Goal: Task Accomplishment & Management: Manage account settings

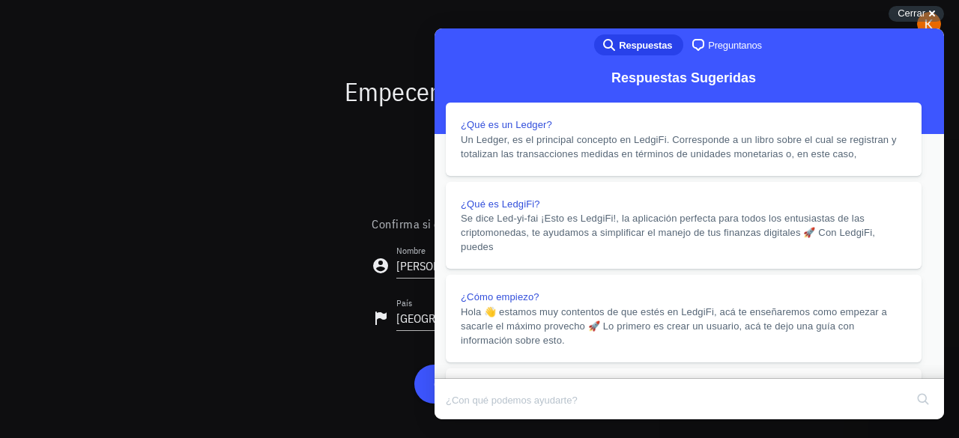
scroll to position [1369, 0]
click at [462, 420] on button "Close" at bounding box center [448, 429] width 27 height 19
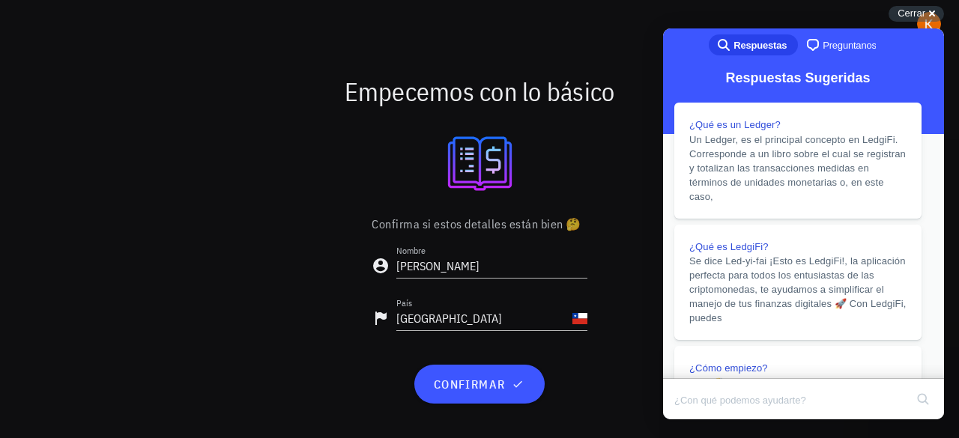
scroll to position [1295, 0]
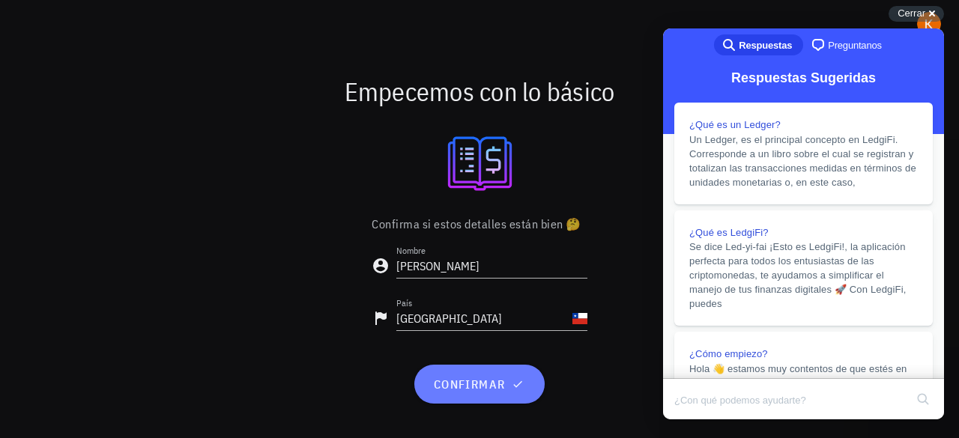
click at [489, 388] on span "confirmar" at bounding box center [479, 384] width 94 height 15
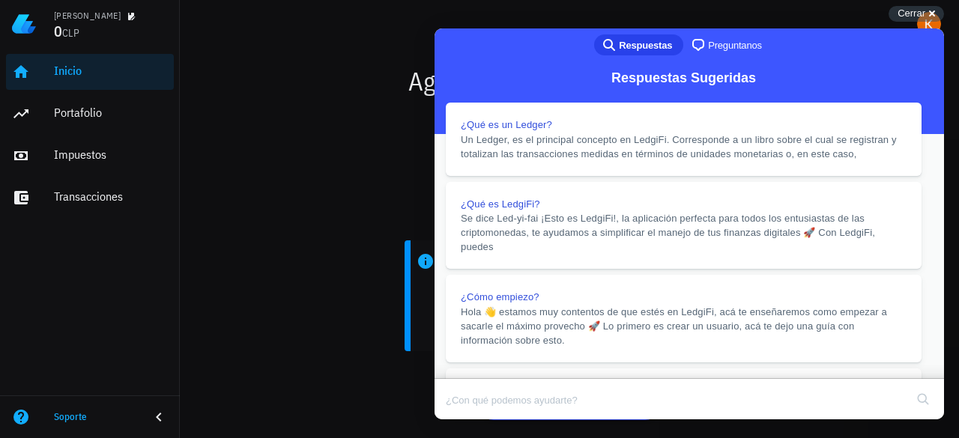
scroll to position [1477, 0]
click at [462, 420] on button "Close" at bounding box center [448, 429] width 27 height 19
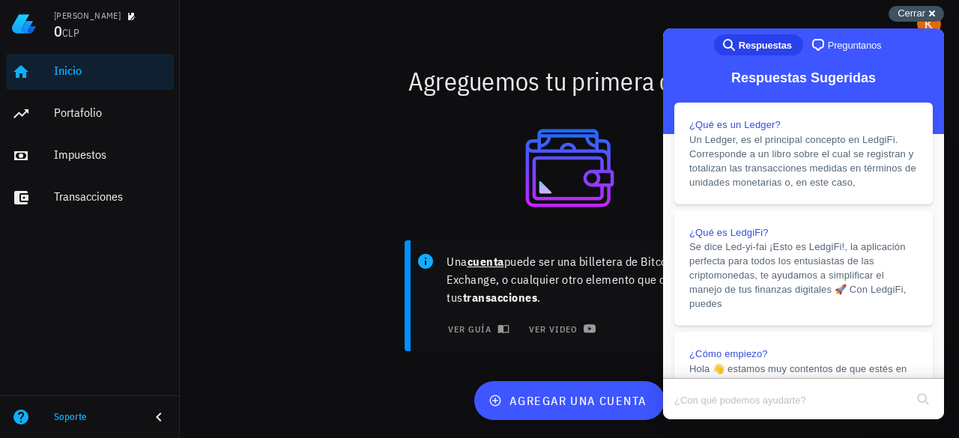
click at [914, 9] on span "Cerrar" at bounding box center [912, 12] width 28 height 11
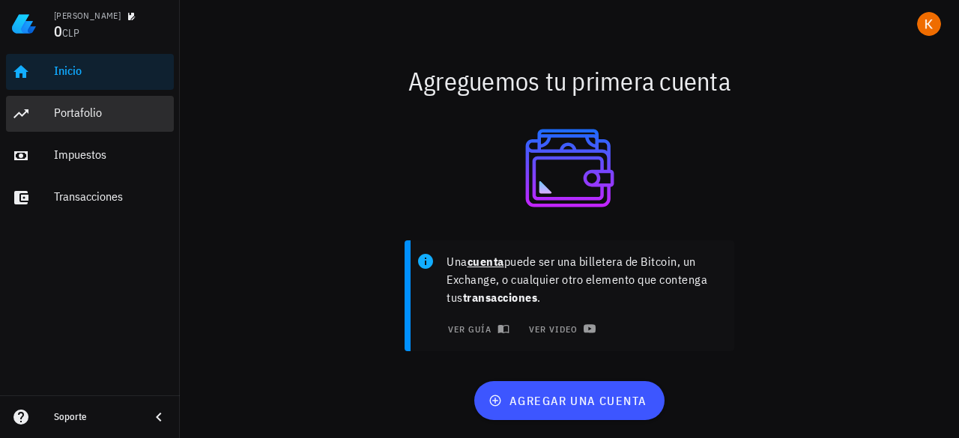
click at [64, 112] on div "Portafolio" at bounding box center [111, 113] width 114 height 14
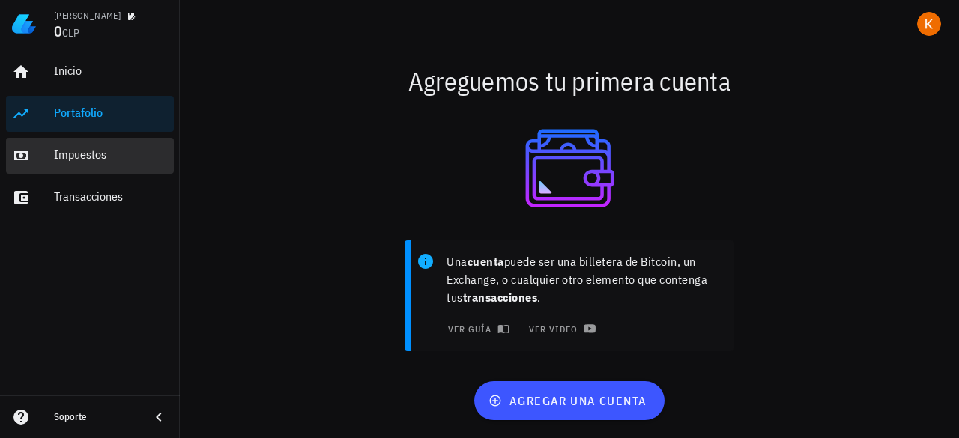
click at [109, 155] on div "Impuestos" at bounding box center [111, 155] width 114 height 14
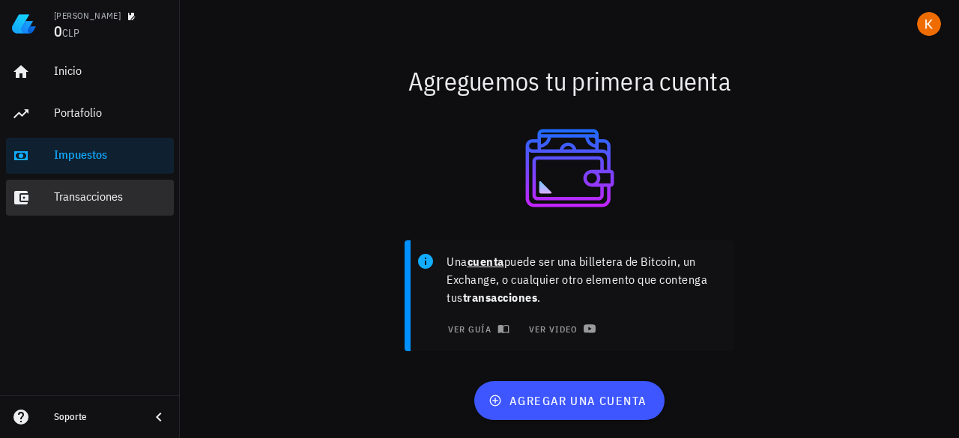
click at [92, 207] on div "Transacciones" at bounding box center [111, 198] width 114 height 34
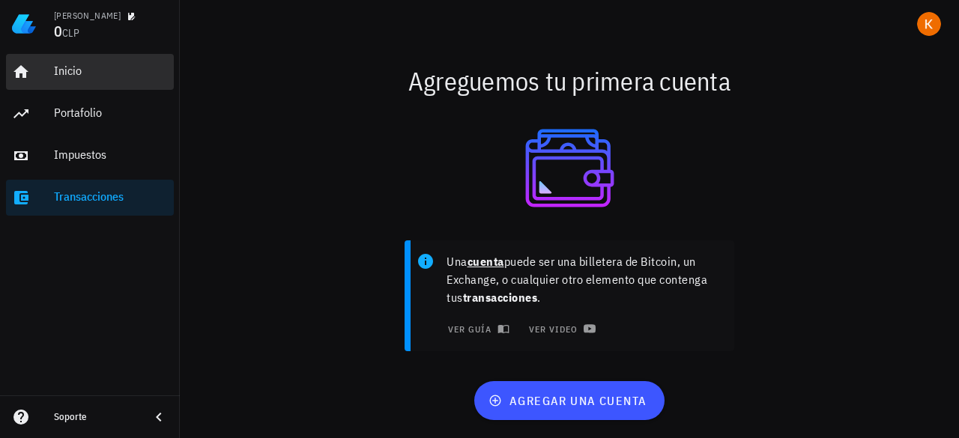
click at [88, 73] on div "Inicio" at bounding box center [111, 71] width 114 height 14
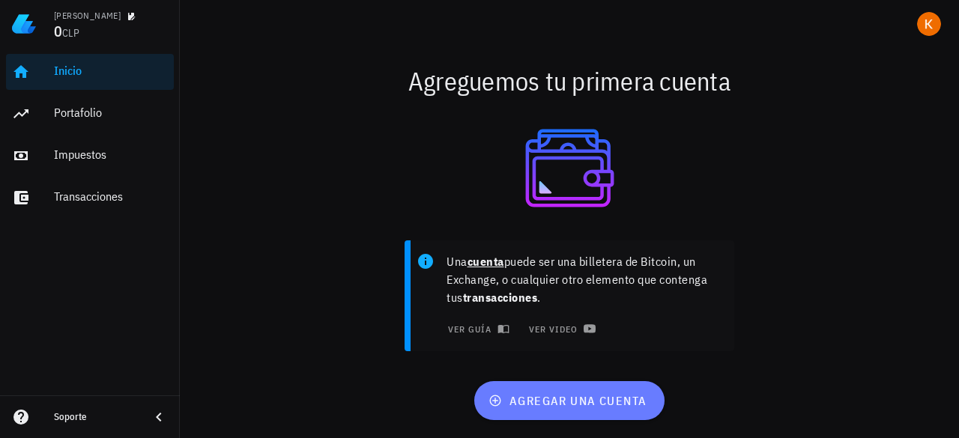
click at [562, 402] on span "agregar una cuenta" at bounding box center [569, 401] width 155 height 15
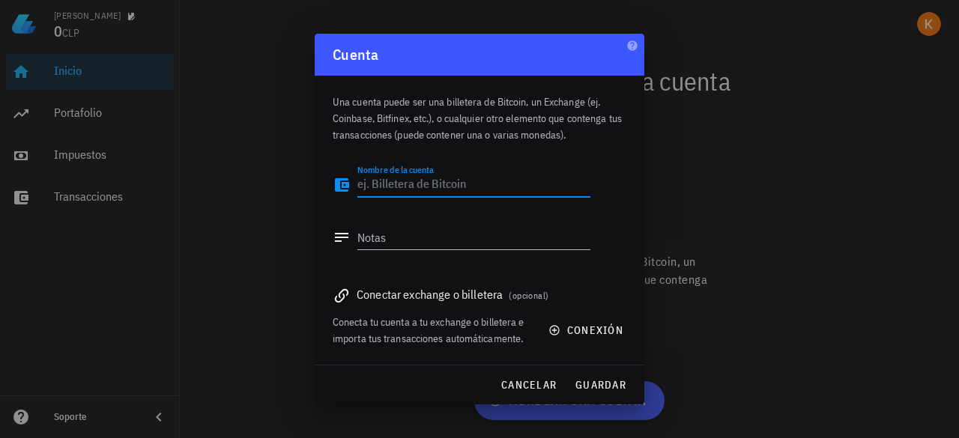
click at [429, 189] on textarea "Nombre de la cuenta" at bounding box center [474, 185] width 233 height 24
type textarea "Binance"
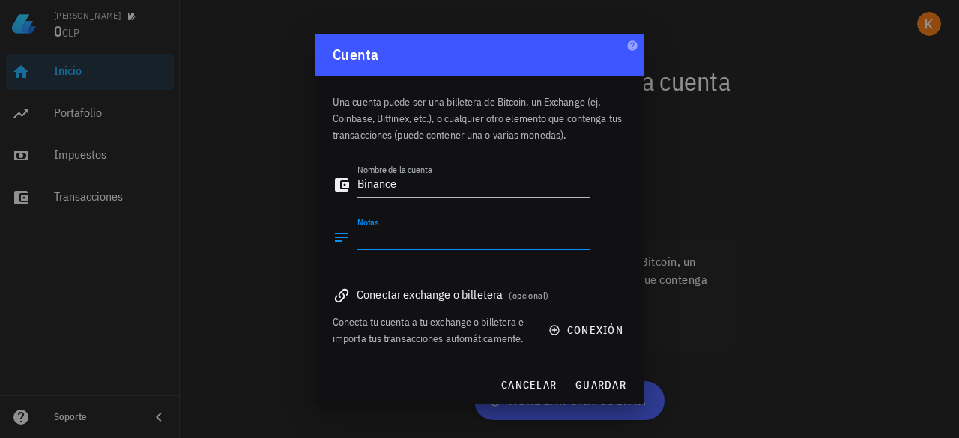
click at [424, 244] on textarea "Notas" at bounding box center [474, 238] width 233 height 24
click at [573, 333] on span "conexión" at bounding box center [588, 330] width 72 height 13
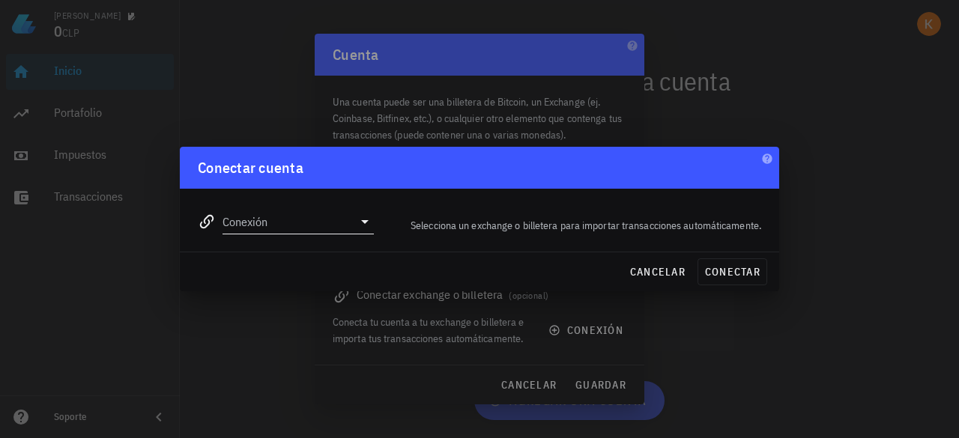
click at [289, 220] on input "Conexión" at bounding box center [288, 222] width 130 height 24
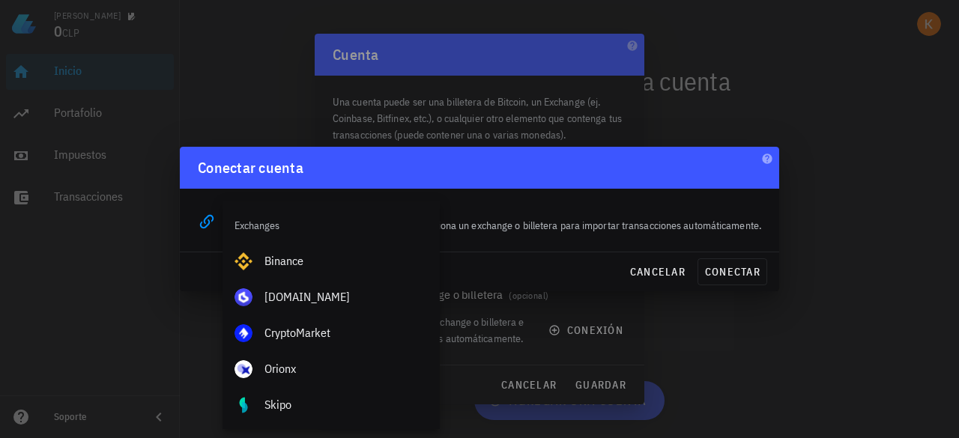
click at [295, 256] on div "Binance" at bounding box center [346, 261] width 163 height 14
type input "Binance"
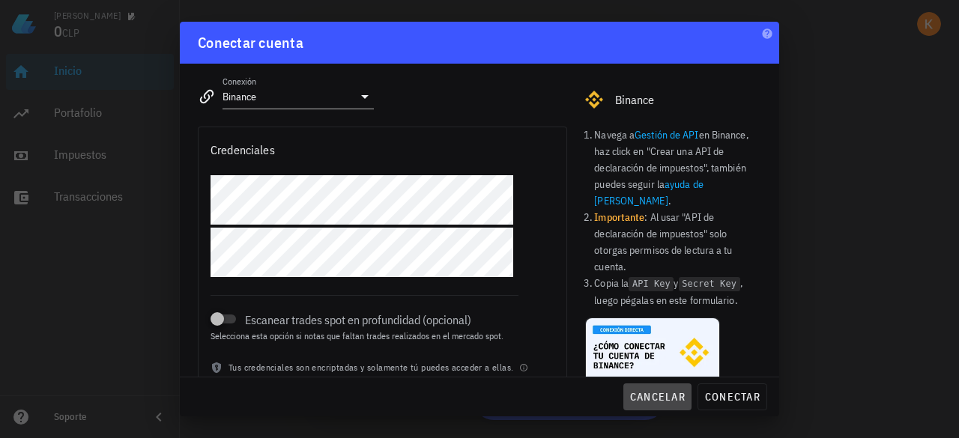
click at [652, 401] on span "cancelar" at bounding box center [658, 397] width 56 height 13
